Goal: Task Accomplishment & Management: Manage account settings

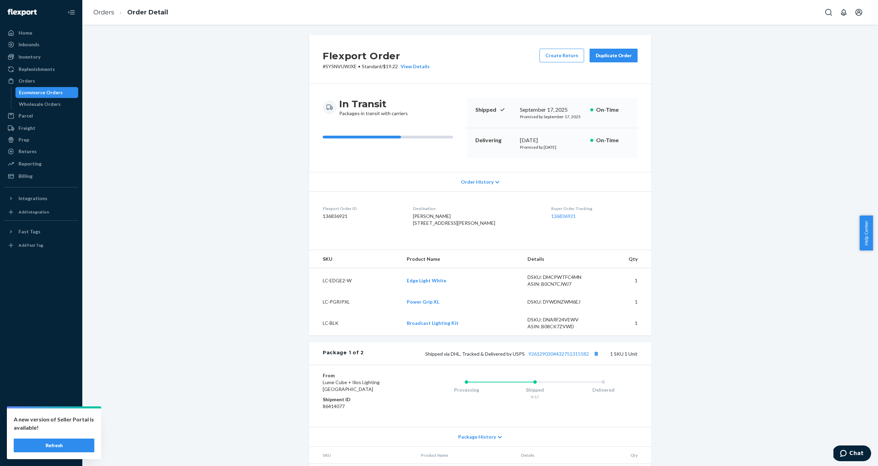
scroll to position [215, 0]
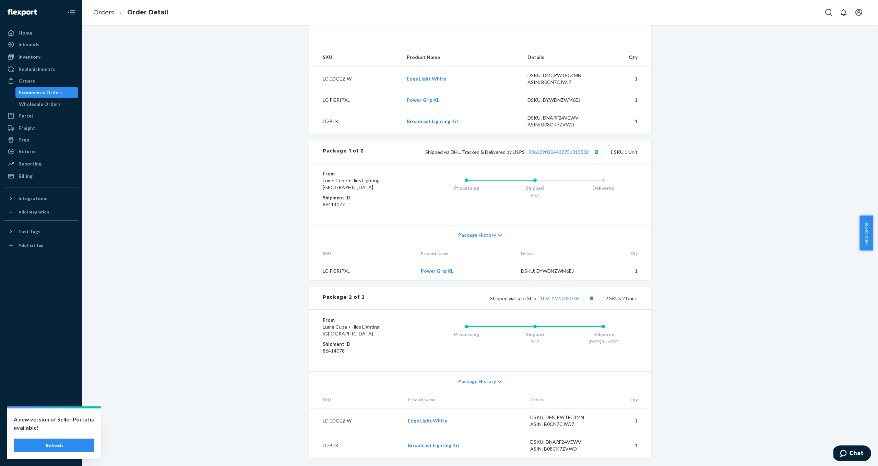
click at [758, 258] on div "Flexport Order # SYSNVUWJXE • Standard / $19.22 View Details Create Return Dupl…" at bounding box center [479, 149] width 785 height 633
click at [666, 307] on div "Flexport Order # SYSNVUWJXE • Standard / $19.22 View Details Create Return Dupl…" at bounding box center [479, 149] width 785 height 633
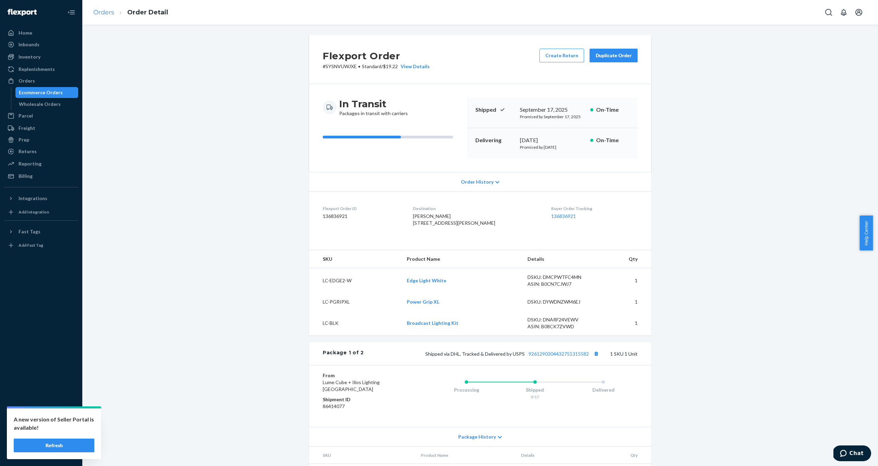
click at [102, 15] on link "Orders" at bounding box center [103, 13] width 21 height 8
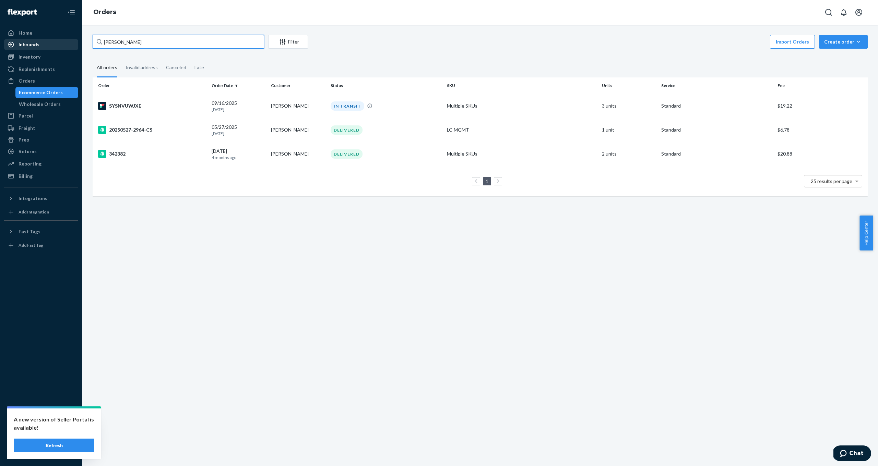
drag, startPoint x: 150, startPoint y: 46, endPoint x: 74, endPoint y: 42, distance: 75.9
click at [74, 42] on div "Home Inbounds Shipping Plans Problems Inventory Products Replenishments Orders …" at bounding box center [439, 233] width 878 height 466
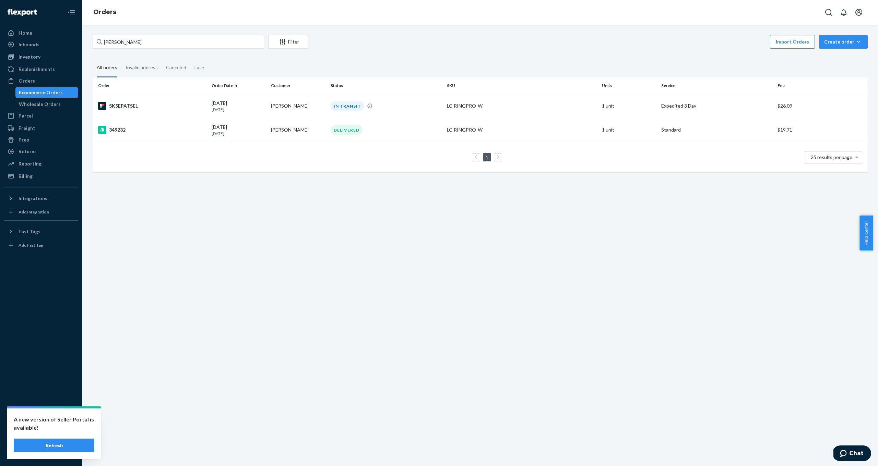
drag, startPoint x: 74, startPoint y: 42, endPoint x: 222, endPoint y: 212, distance: 225.1
click at [248, 249] on div "Ashley Filter Import Orders Create order Ecommerce order Removal order All orde…" at bounding box center [480, 246] width 796 height 442
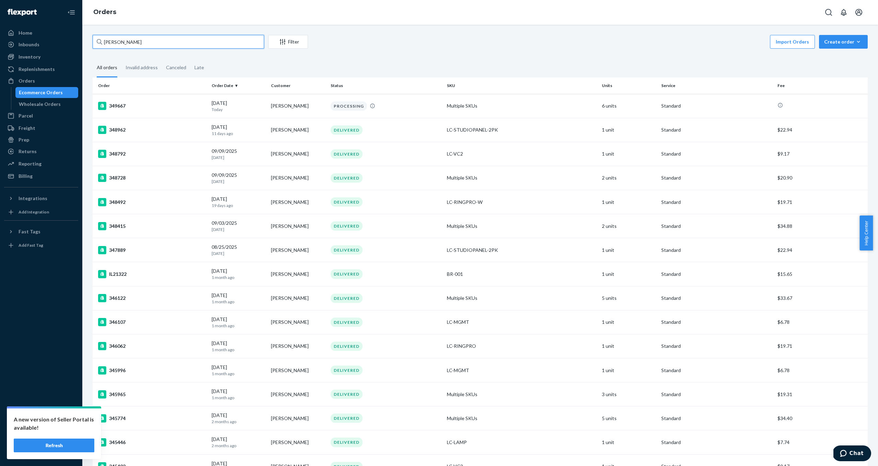
click at [132, 43] on input "[PERSON_NAME]" at bounding box center [178, 42] width 171 height 14
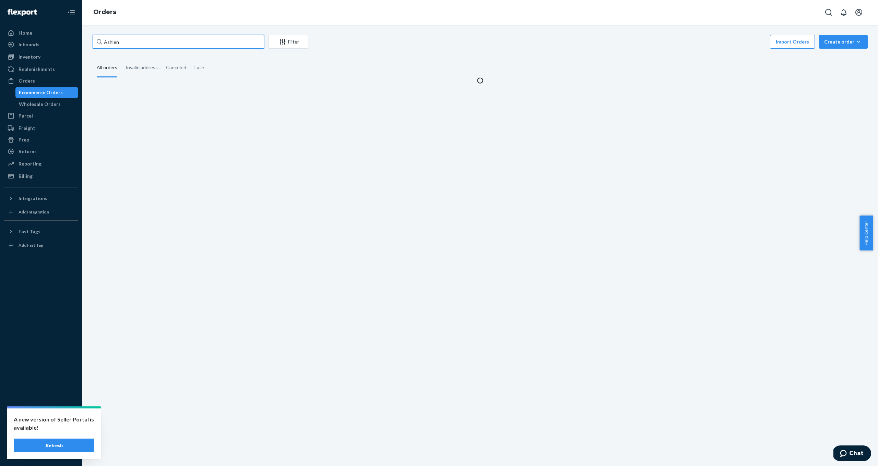
type input "Ashlen"
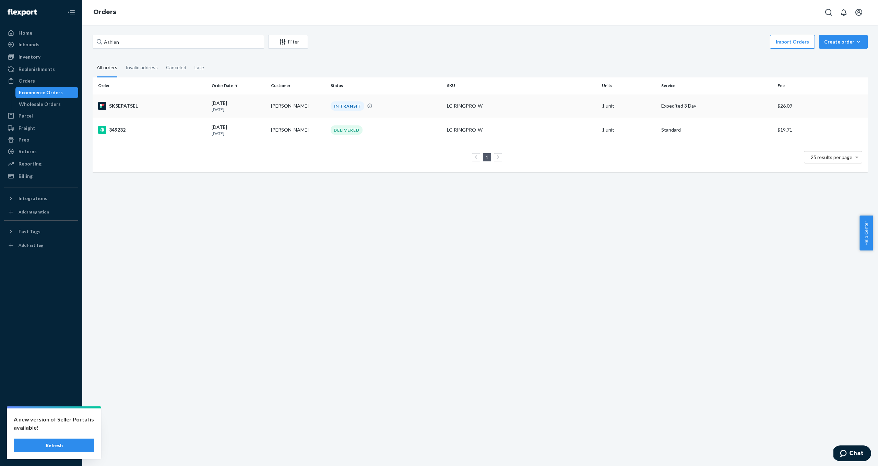
click at [132, 108] on div "SK5EPATSEL" at bounding box center [152, 106] width 108 height 8
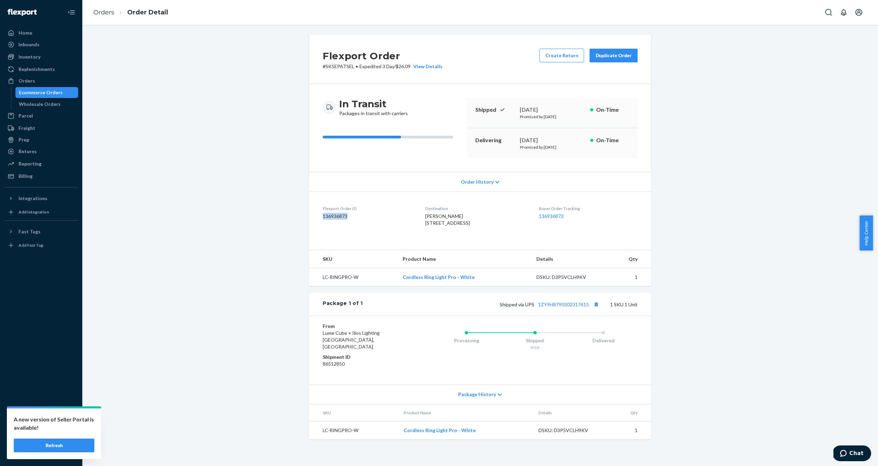
drag, startPoint x: 352, startPoint y: 216, endPoint x: 311, endPoint y: 216, distance: 41.2
click at [311, 216] on dl "Flexport Order ID 136936873 Destination [PERSON_NAME] [STREET_ADDRESS] US Buyer…" at bounding box center [480, 217] width 342 height 51
copy dd "136936873"
click at [846, 448] on button "Chat" at bounding box center [851, 454] width 39 height 16
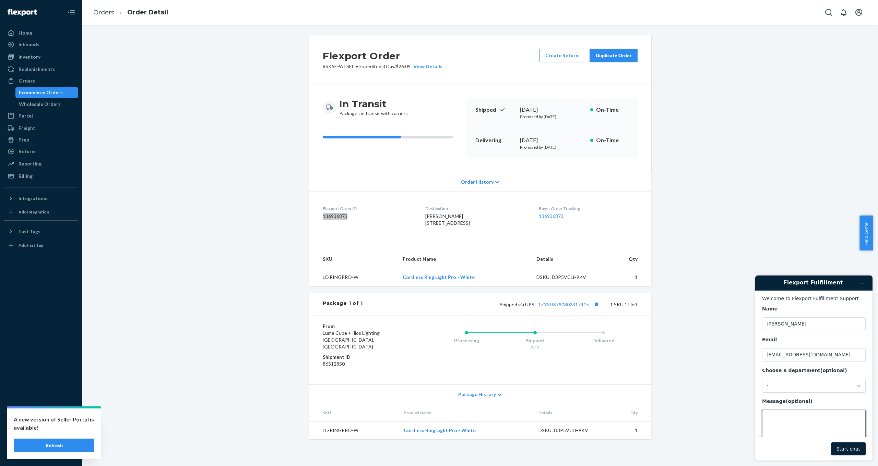
click at [789, 419] on textarea "Message (optional)" at bounding box center [814, 429] width 104 height 38
paste textarea "136936873"
type textarea "136936873"
click at [849, 445] on button "Start chat" at bounding box center [848, 449] width 35 height 13
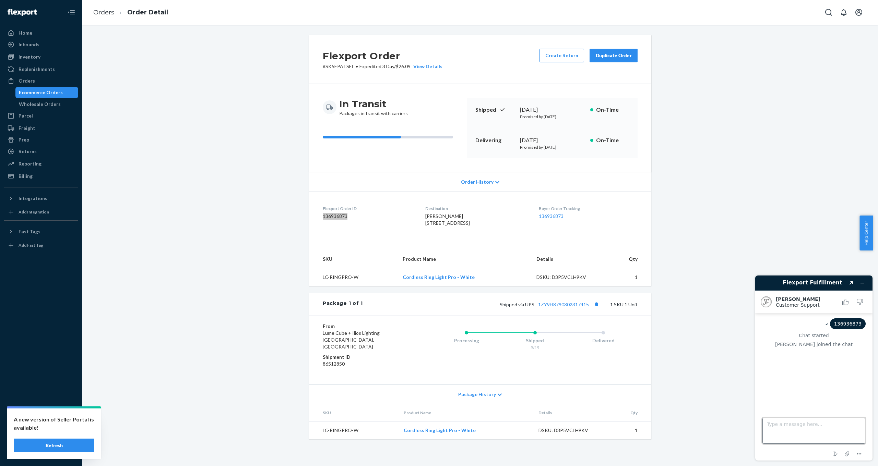
click at [791, 432] on textarea "Type a message here..." at bounding box center [813, 431] width 103 height 26
click at [782, 421] on textarea "Type a message here..." at bounding box center [813, 431] width 103 height 26
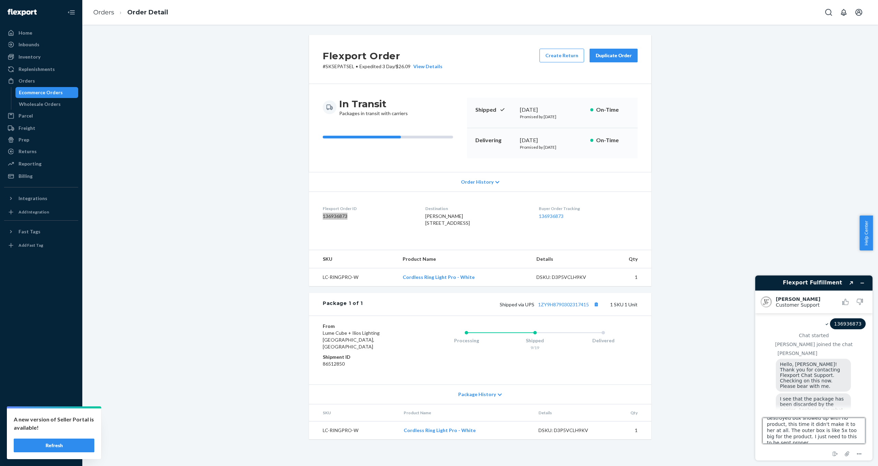
scroll to position [43, 0]
type textarea "This is the second shipment I have sent this customer and both times the boxes …"
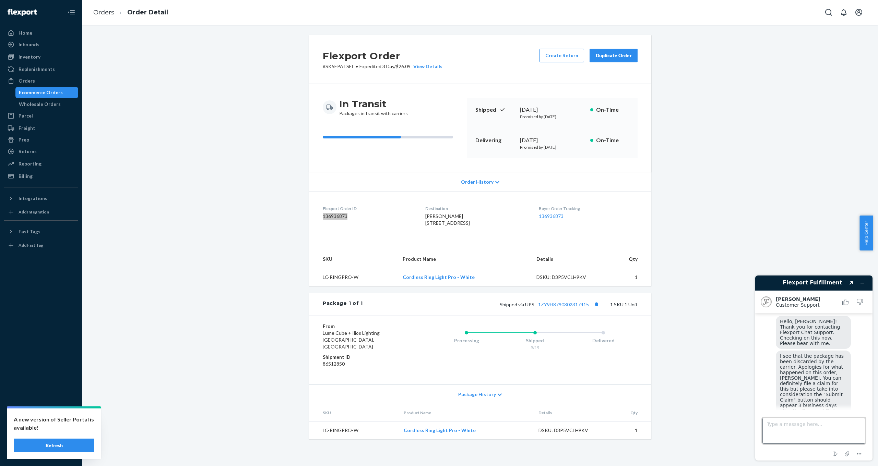
scroll to position [112, 0]
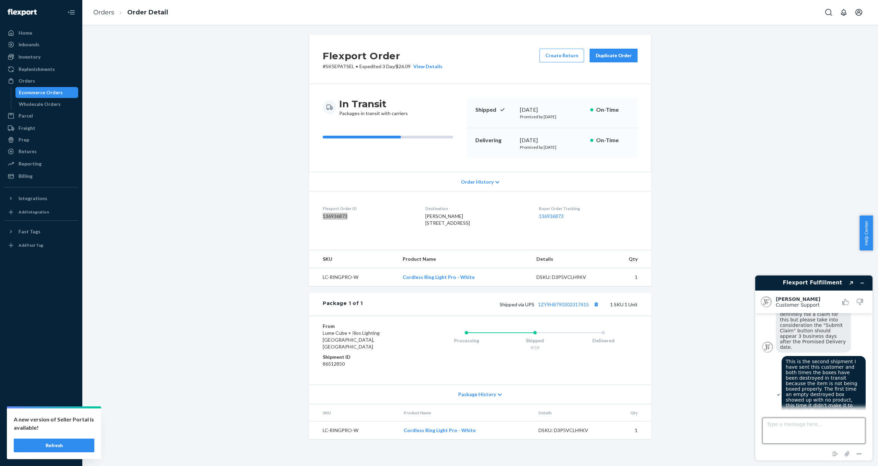
click at [801, 432] on textarea "Type a message here..." at bounding box center [813, 431] width 103 height 26
type textarea "I am going to submit a claim but already submitted one for her other issue. I w…"
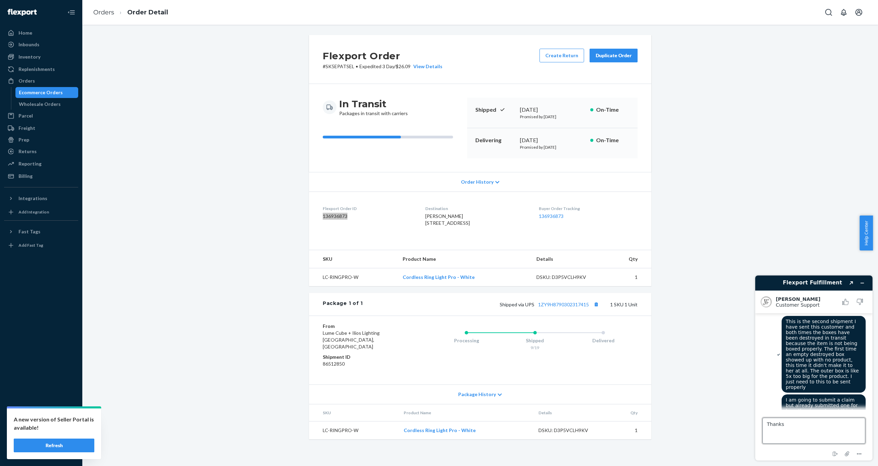
type textarea "Thanks"
click at [768, 189] on div "Flexport Order # SK5EPATSEL • Expedited 3 Day / $26.09 View Details Create Retu…" at bounding box center [479, 241] width 785 height 413
click at [861, 284] on icon "Minimize widget" at bounding box center [862, 283] width 5 height 5
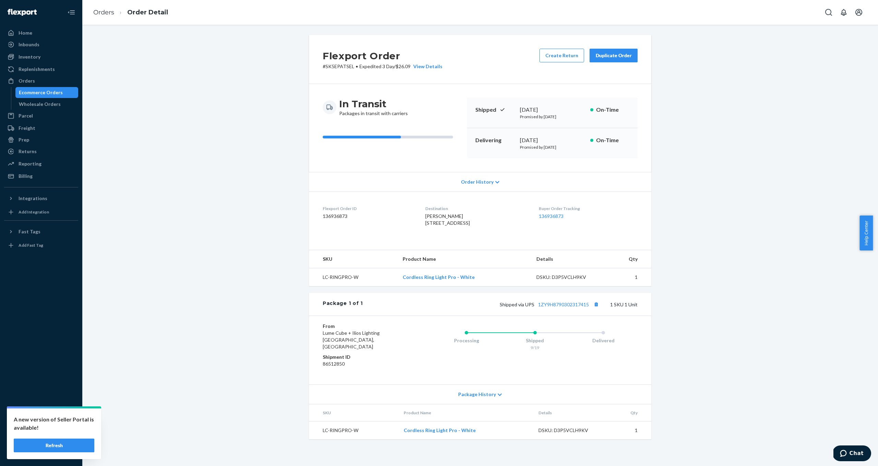
click at [711, 195] on div "Flexport Order # SK5EPATSEL • Expedited 3 Day / $26.09 View Details Create Retu…" at bounding box center [479, 241] width 785 height 413
click at [614, 53] on div "Duplicate Order" at bounding box center [613, 55] width 36 height 7
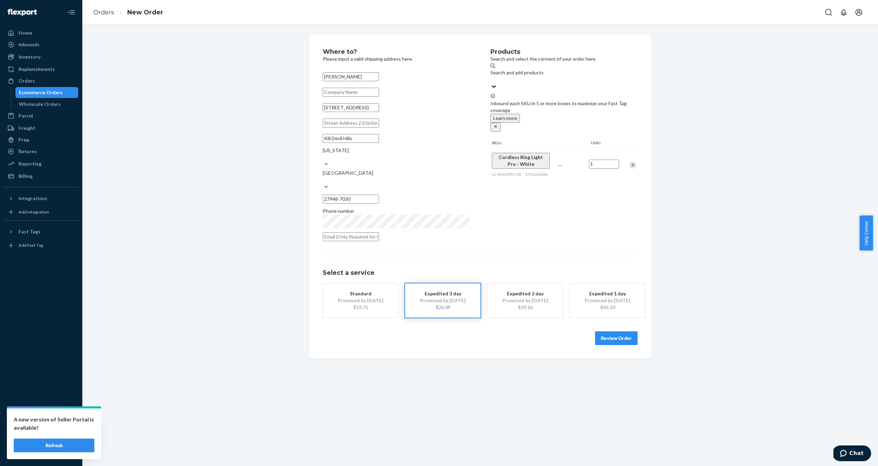
drag, startPoint x: 523, startPoint y: 282, endPoint x: 520, endPoint y: 277, distance: 5.8
click at [523, 290] on div "Expedited 2 day" at bounding box center [525, 293] width 55 height 7
click at [527, 198] on div "Products Search and select the content of your order here. Search and add produ…" at bounding box center [563, 147] width 147 height 197
click at [606, 332] on button "Review Order" at bounding box center [616, 339] width 43 height 14
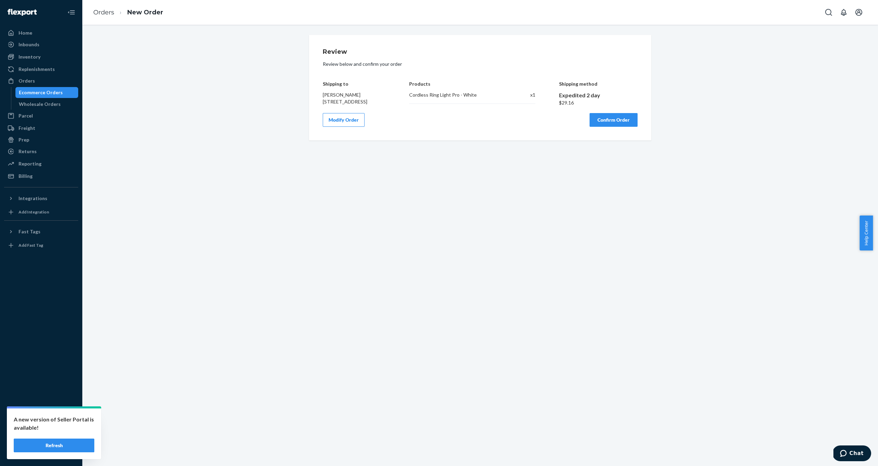
click at [606, 127] on button "Confirm Order" at bounding box center [614, 120] width 48 height 14
